Goal: Task Accomplishment & Management: Manage account settings

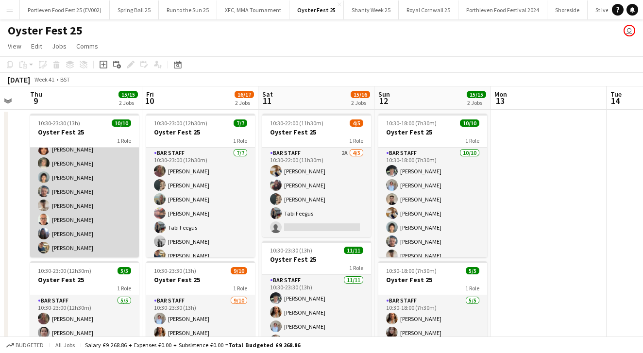
click at [113, 184] on app-card-role "Bar Staff [DATE] 10:30-23:30 (13h) [PERSON_NAME] [PERSON_NAME] [PERSON_NAME] [P…" at bounding box center [84, 178] width 109 height 160
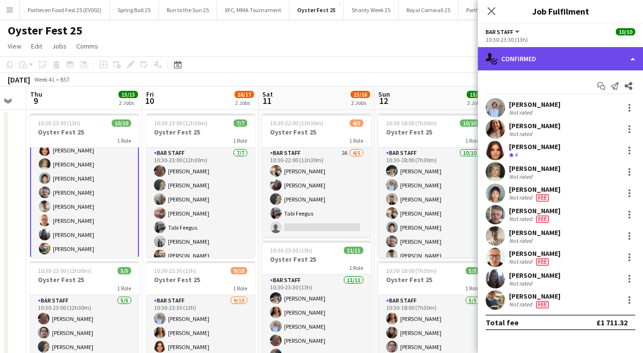
click at [585, 56] on div "single-neutral-actions-check-2 Confirmed" at bounding box center [560, 58] width 165 height 23
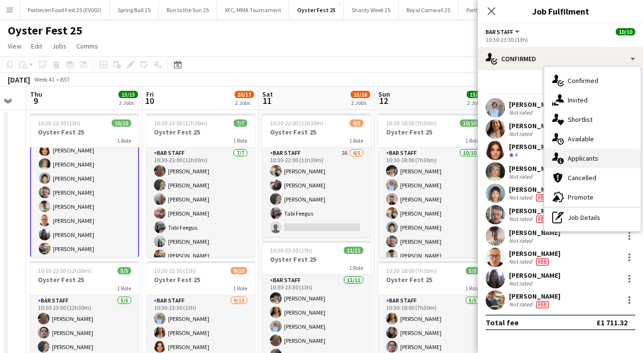
click at [577, 158] on span "Applicants" at bounding box center [583, 158] width 31 height 9
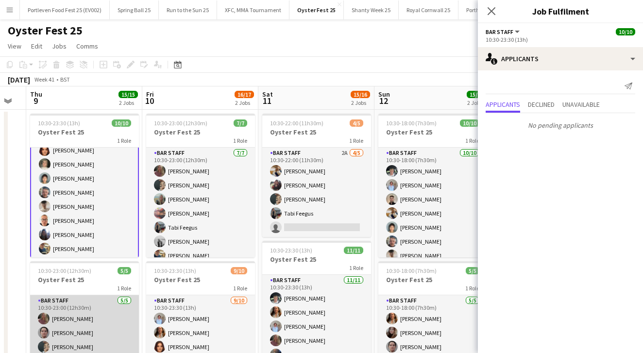
click at [101, 319] on app-card-role "Bar Staff [DATE] 10:30-23:00 (12h30m) [PERSON_NAME] [PERSON_NAME] [PERSON_NAME]…" at bounding box center [84, 339] width 109 height 89
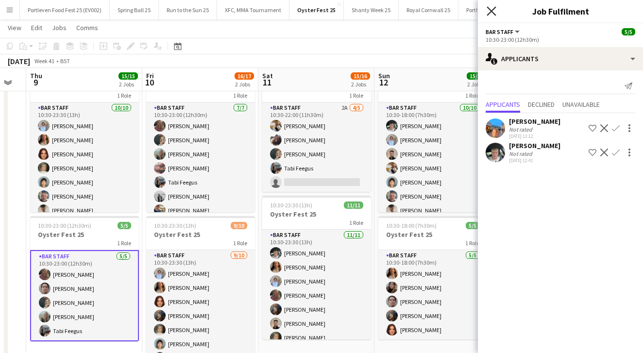
click at [489, 10] on icon "Close pop-in" at bounding box center [491, 10] width 9 height 9
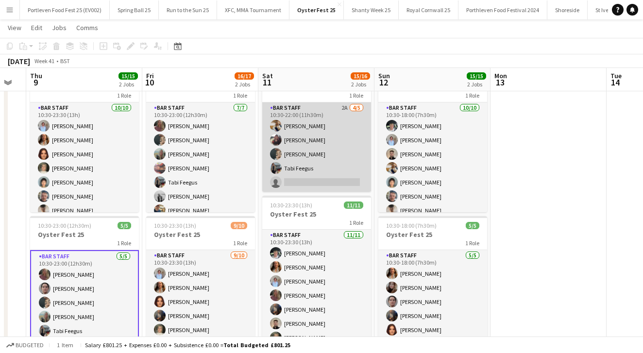
click at [364, 156] on app-card-role "Bar Staff 2A [DATE] 10:30-22:00 (11h30m) [PERSON_NAME] [PERSON_NAME] [PERSON_NA…" at bounding box center [316, 147] width 109 height 89
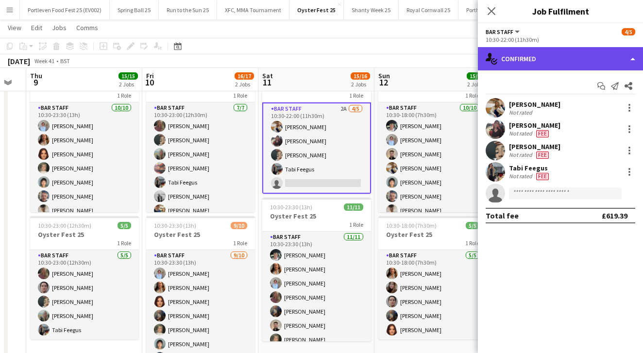
click at [569, 50] on div "single-neutral-actions-check-2 Confirmed" at bounding box center [560, 58] width 165 height 23
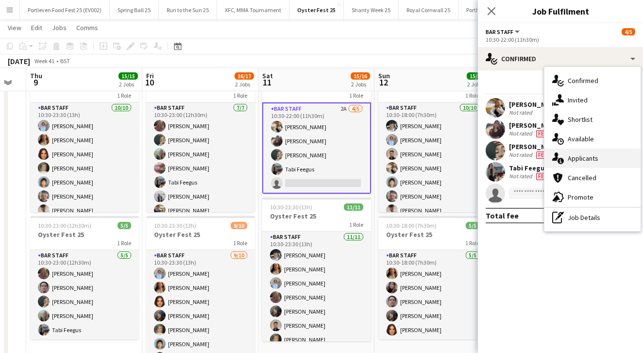
click at [581, 155] on span "Applicants" at bounding box center [583, 158] width 31 height 9
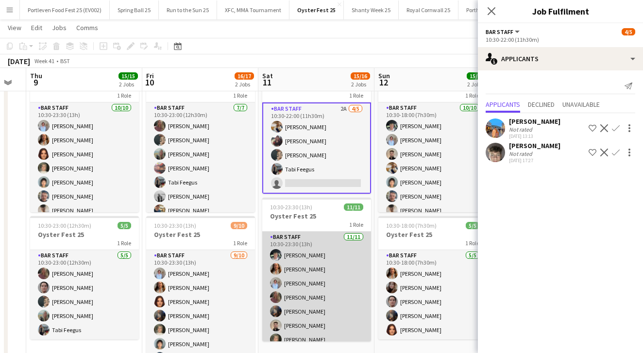
click at [357, 277] on app-card-role "Bar Staff [DATE] 10:30-23:30 (13h) [PERSON_NAME] [PERSON_NAME] [PERSON_NAME] [P…" at bounding box center [316, 319] width 109 height 174
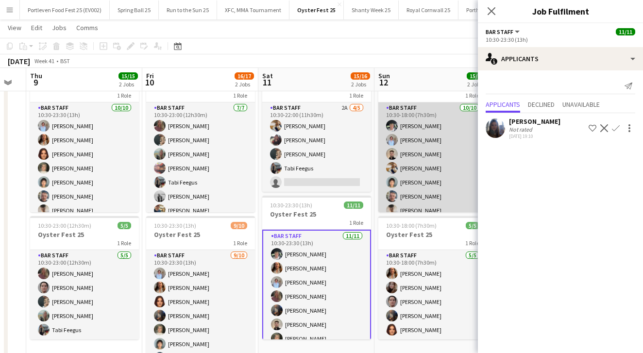
click at [457, 141] on app-card-role "Bar Staff [DATE] 10:30-18:00 (7h30m) [PERSON_NAME] [PERSON_NAME] [PERSON_NAME] …" at bounding box center [433, 183] width 109 height 160
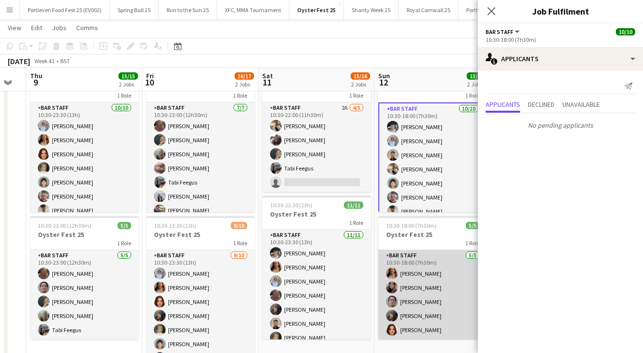
click at [455, 283] on app-card-role "Bar Staff [DATE] 10:30-18:00 (7h30m) [PERSON_NAME] [PERSON_NAME] [PERSON_NAME] …" at bounding box center [433, 294] width 109 height 89
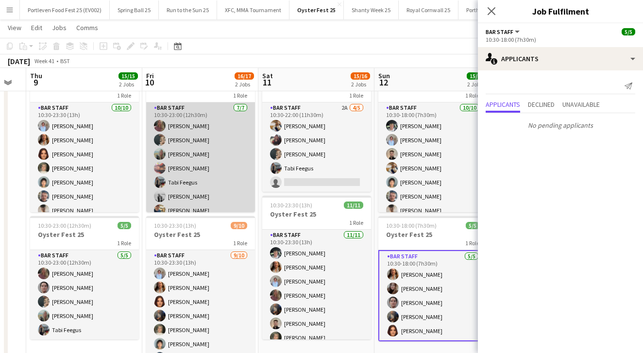
click at [244, 142] on app-card-role "Bar Staff [DATE] 10:30-23:00 (12h30m) [PERSON_NAME] [PERSON_NAME] [PERSON_NAME]…" at bounding box center [200, 162] width 109 height 118
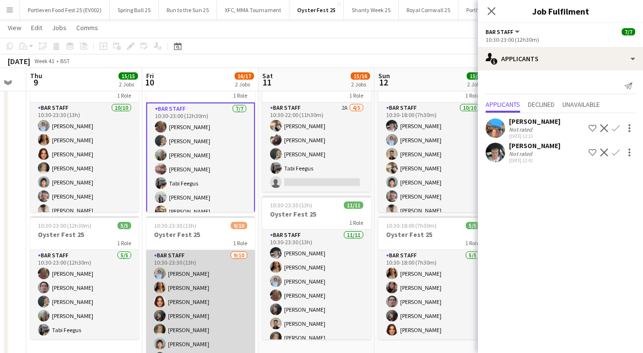
click at [217, 323] on app-card-role "Bar Staff [DATE] 10:30-23:30 (13h) [PERSON_NAME] [PERSON_NAME] [PERSON_NAME] [P…" at bounding box center [200, 330] width 109 height 160
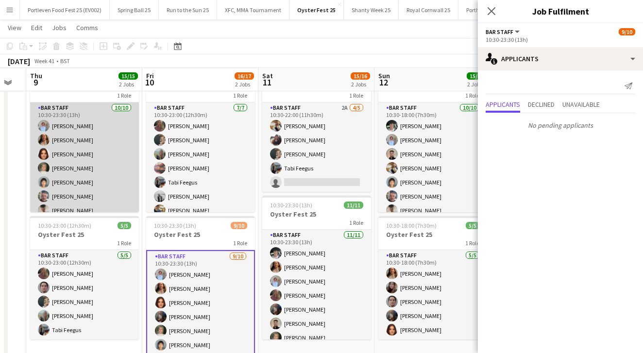
click at [100, 161] on app-card-role "Bar Staff [DATE] 10:30-23:30 (13h) [PERSON_NAME] [PERSON_NAME] [PERSON_NAME] [P…" at bounding box center [84, 183] width 109 height 160
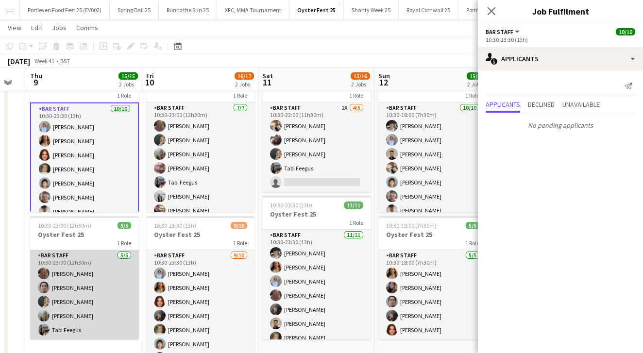
click at [111, 296] on app-card-role "Bar Staff [DATE] 10:30-23:00 (12h30m) [PERSON_NAME] [PERSON_NAME] [PERSON_NAME]…" at bounding box center [84, 294] width 109 height 89
